Goal: Task Accomplishment & Management: Use online tool/utility

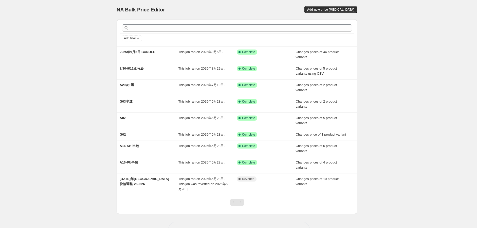
click at [75, 87] on div "NA Bulk Price Editor. This page is ready NA Bulk Price Editor Add new price [ME…" at bounding box center [237, 122] width 474 height 244
